Goal: Transaction & Acquisition: Purchase product/service

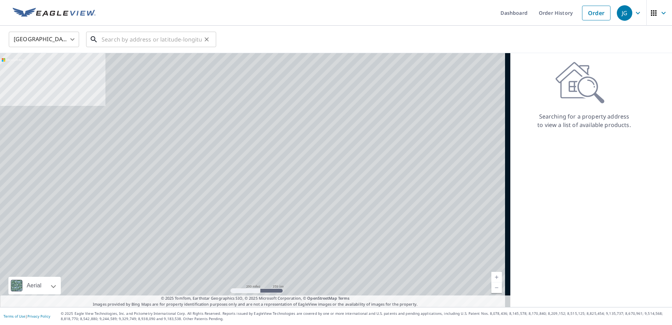
click at [128, 42] on input "text" at bounding box center [152, 40] width 100 height 20
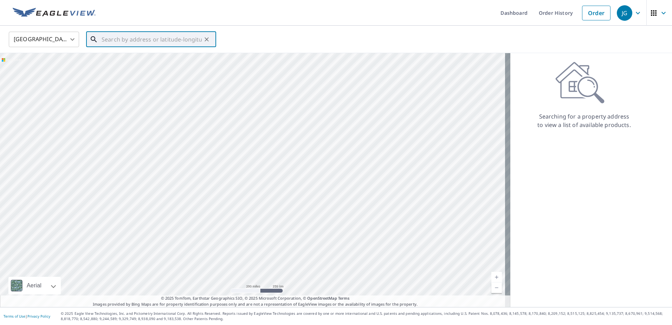
paste input "[STREET_ADDRESS][PERSON_NAME]"
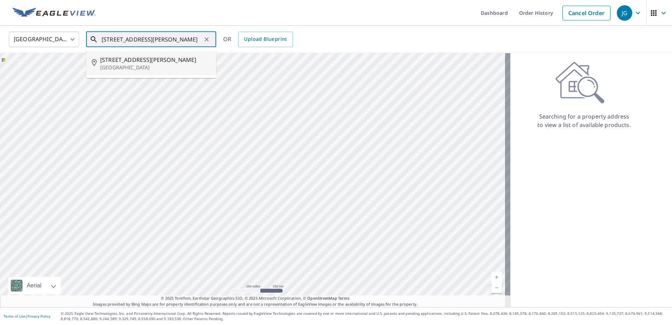
drag, startPoint x: 128, startPoint y: 66, endPoint x: 151, endPoint y: 66, distance: 23.6
click at [128, 66] on p "[GEOGRAPHIC_DATA]" at bounding box center [155, 67] width 110 height 7
type input "[STREET_ADDRESS][PERSON_NAME]"
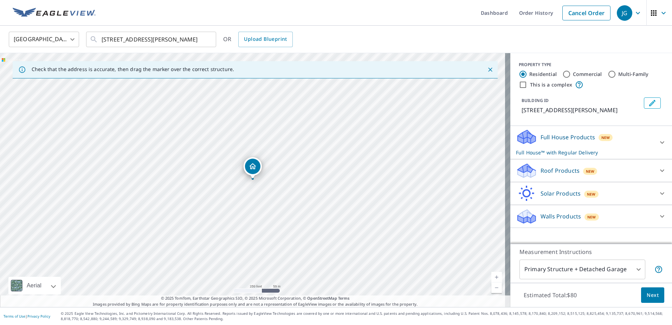
click at [534, 170] on div "Roof Products New" at bounding box center [585, 170] width 138 height 17
click at [567, 183] on div "Premium $39" at bounding box center [591, 189] width 150 height 20
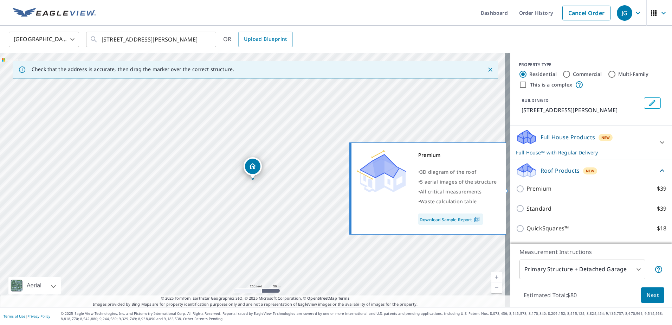
drag, startPoint x: 515, startPoint y: 186, endPoint x: 544, endPoint y: 190, distance: 28.9
click at [516, 186] on input "Premium $39" at bounding box center [521, 188] width 11 height 8
checkbox input "true"
checkbox input "false"
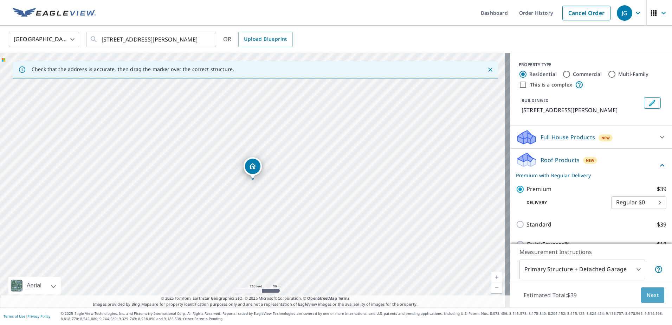
click at [647, 297] on span "Next" at bounding box center [653, 295] width 12 height 9
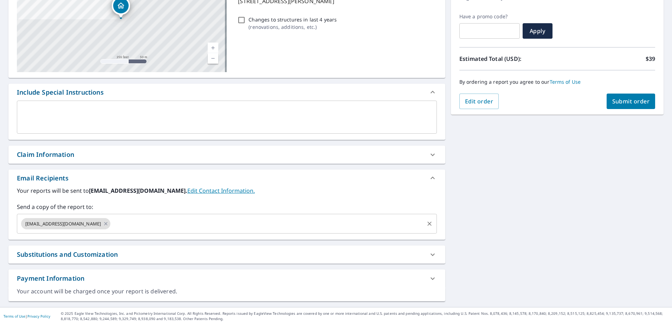
click at [112, 226] on div "Send a copy of the report to: [EMAIL_ADDRESS][DOMAIN_NAME] ​" at bounding box center [227, 217] width 420 height 31
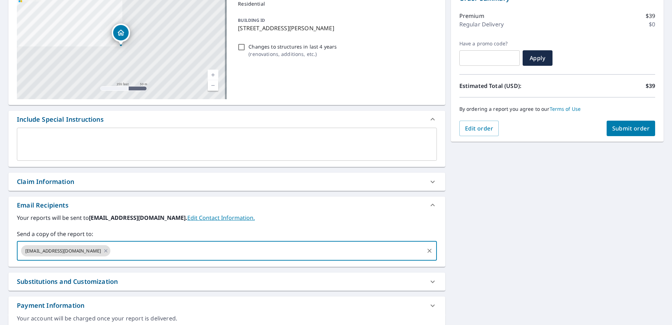
scroll to position [74, 0]
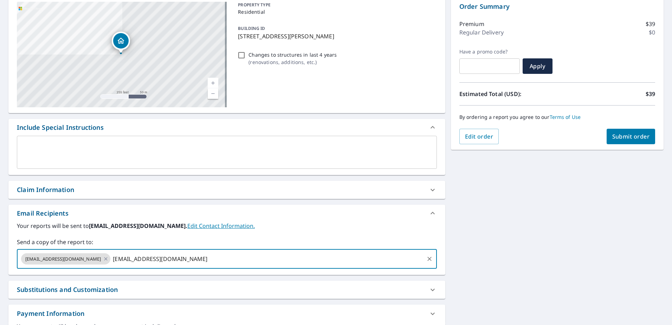
type input "[EMAIL_ADDRESS][DOMAIN_NAME]"
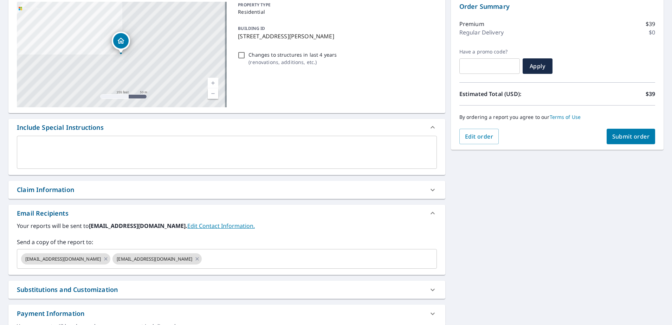
click at [476, 252] on div "[STREET_ADDRESS][PERSON_NAME] Aerial Road A standard road map Aerial A detailed…" at bounding box center [336, 166] width 672 height 351
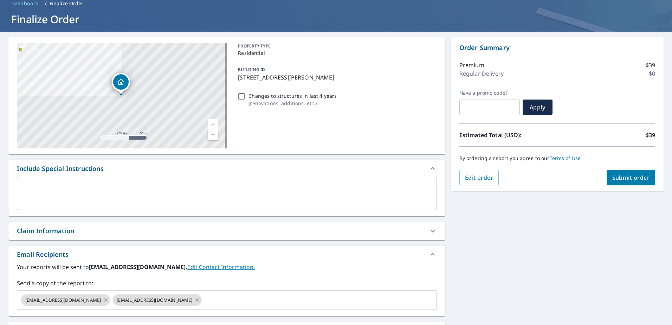
scroll to position [0, 0]
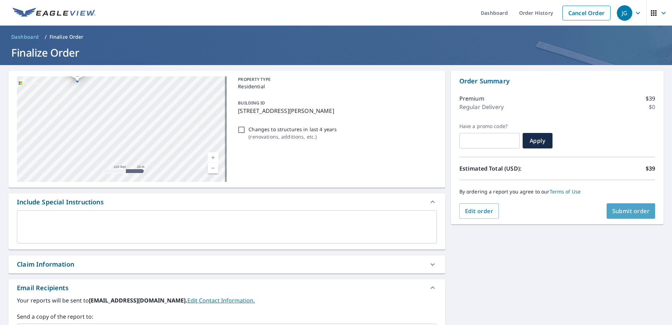
click at [628, 213] on span "Submit order" at bounding box center [631, 211] width 38 height 8
checkbox input "true"
